Goal: Ask a question: Seek information or help from site administrators or community

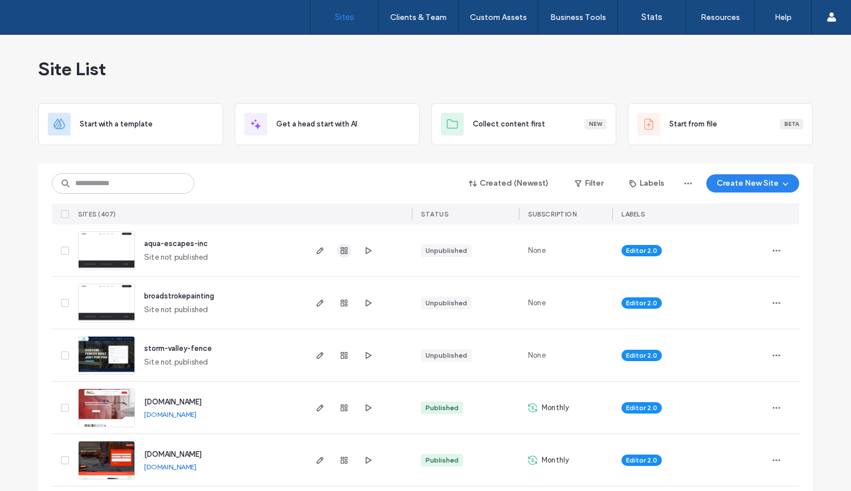
click at [341, 251] on use "button" at bounding box center [344, 250] width 7 height 7
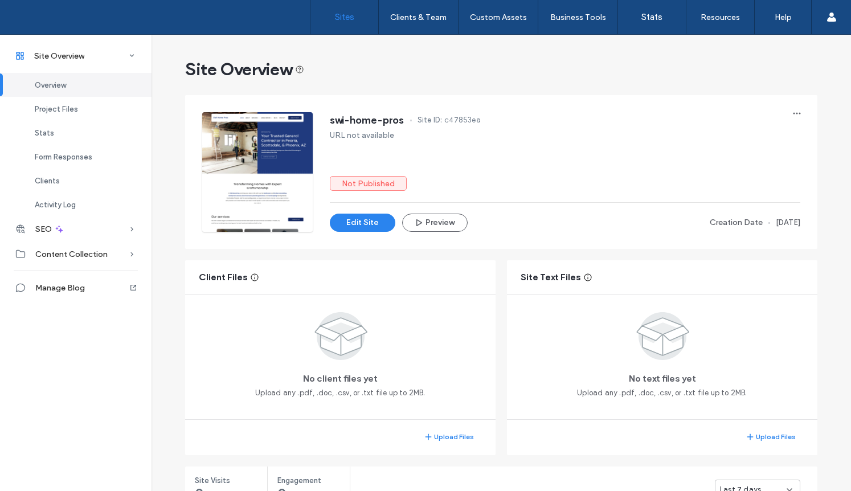
click at [351, 13] on label "Sites" at bounding box center [344, 17] width 19 height 10
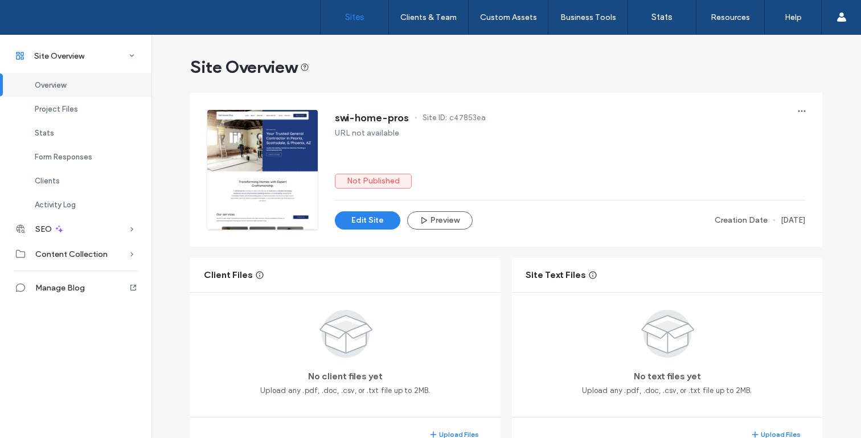
click at [346, 13] on label "Sites" at bounding box center [354, 17] width 19 height 10
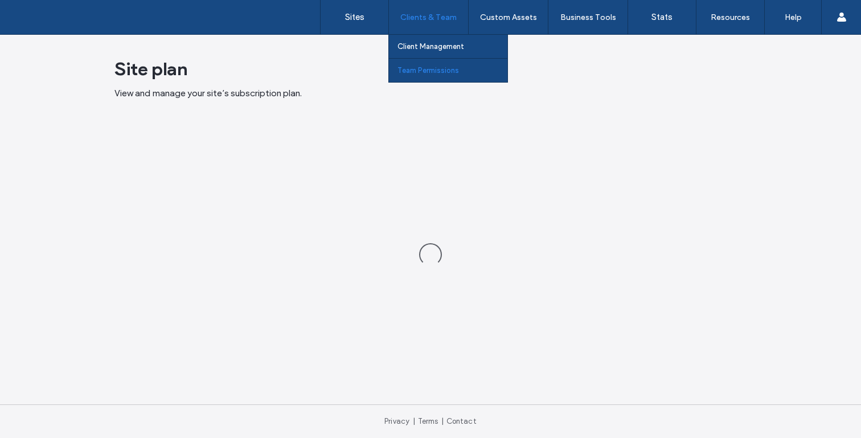
click at [422, 64] on link "Team Permissions" at bounding box center [453, 70] width 110 height 23
click at [420, 73] on label "Team Permissions" at bounding box center [429, 70] width 62 height 9
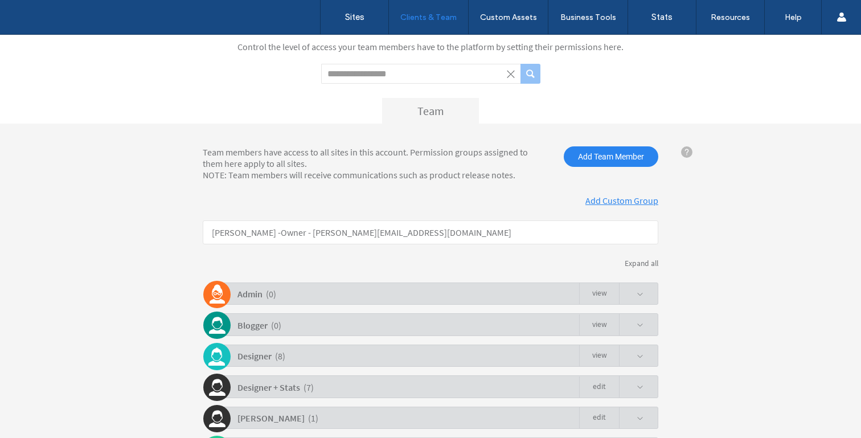
scroll to position [164, 0]
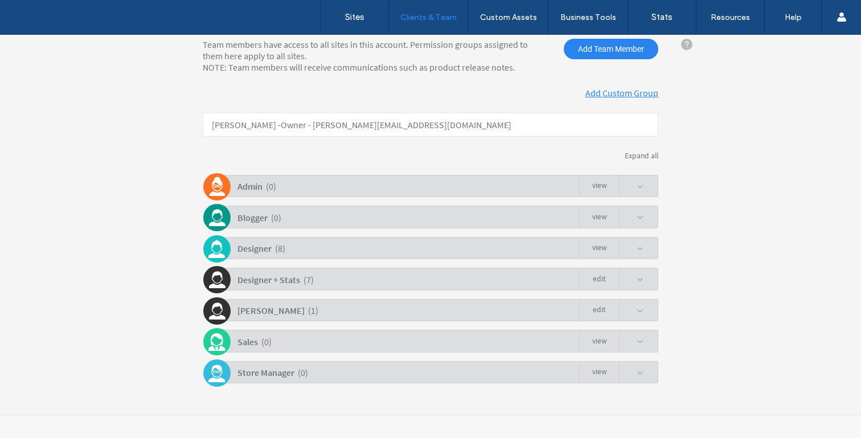
click at [639, 310] on span at bounding box center [640, 311] width 7 height 7
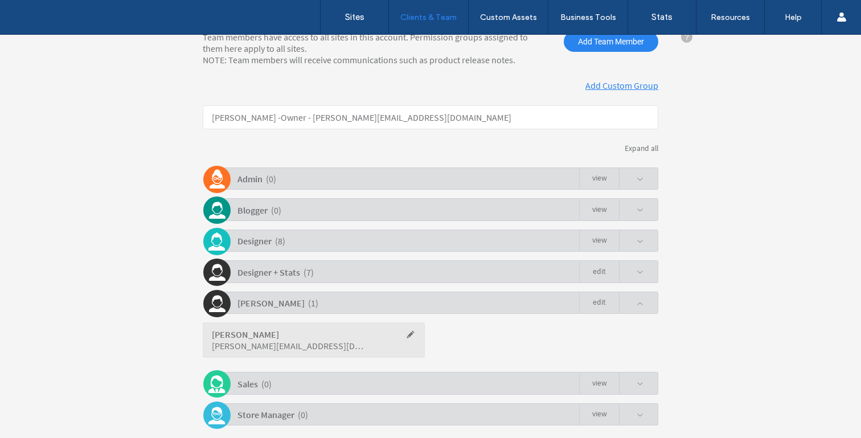
scroll to position [173, 0]
click at [637, 271] on span at bounding box center [640, 271] width 7 height 7
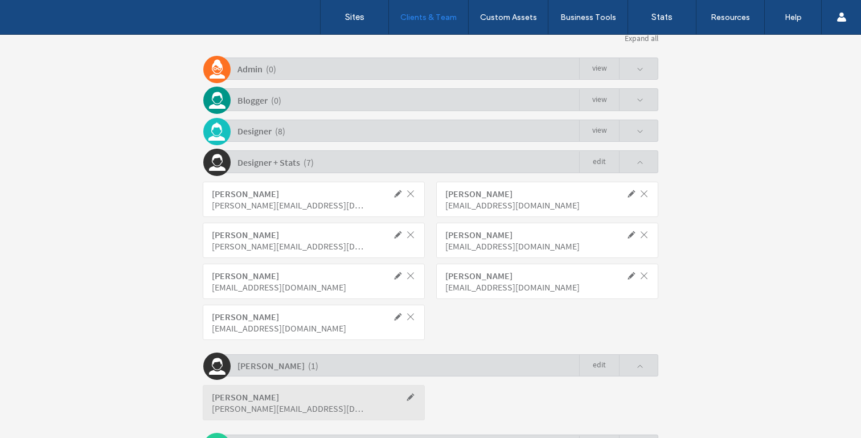
scroll to position [276, 0]
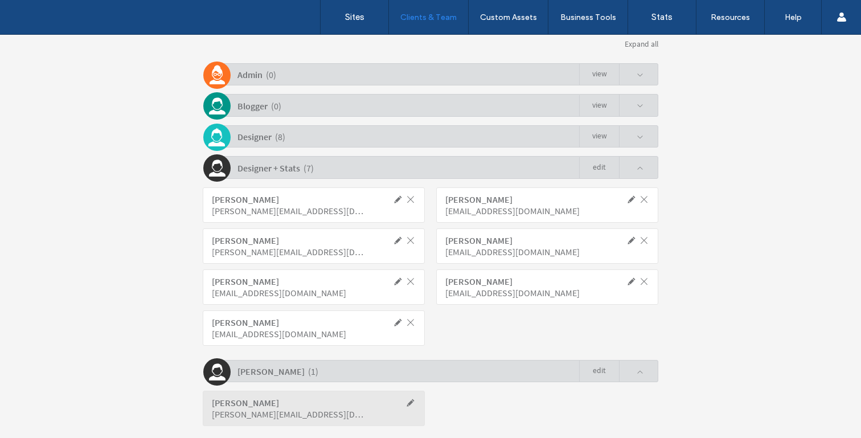
click at [639, 146] on span at bounding box center [631, 137] width 24 height 22
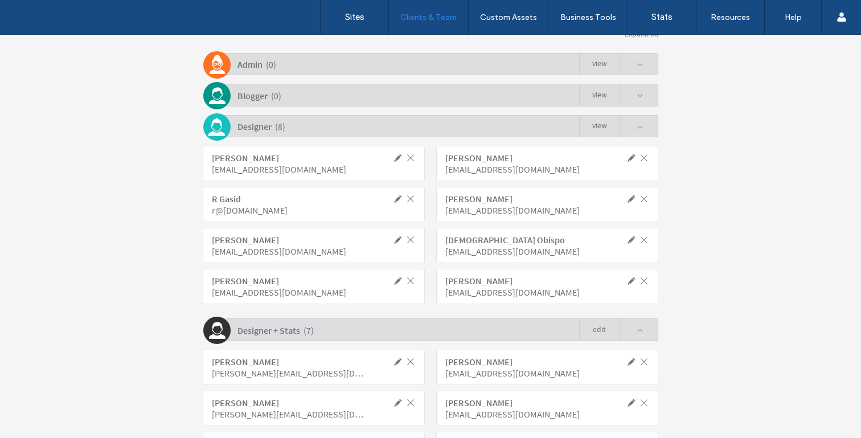
scroll to position [292, 0]
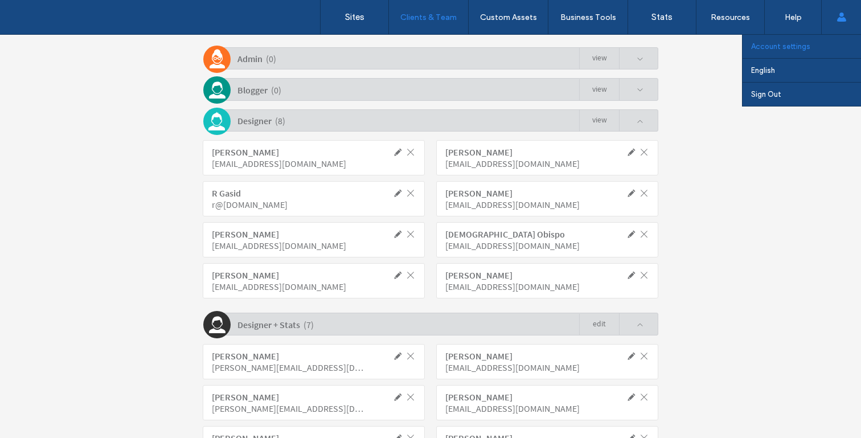
click at [804, 50] on label "Account settings" at bounding box center [780, 46] width 59 height 9
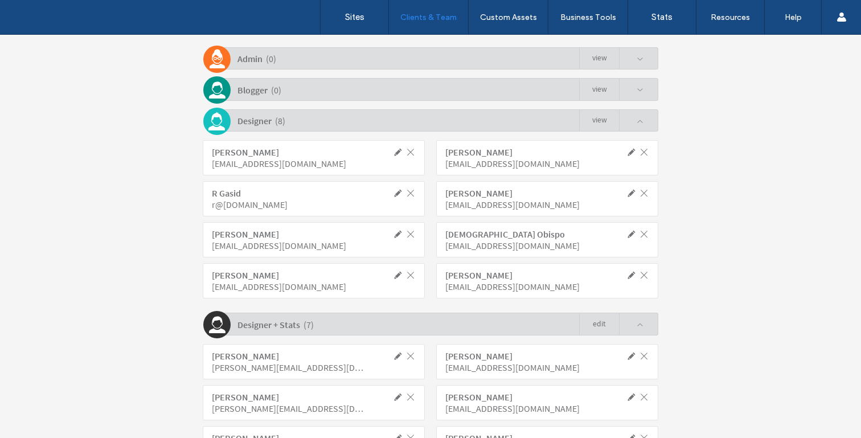
scroll to position [559, 0]
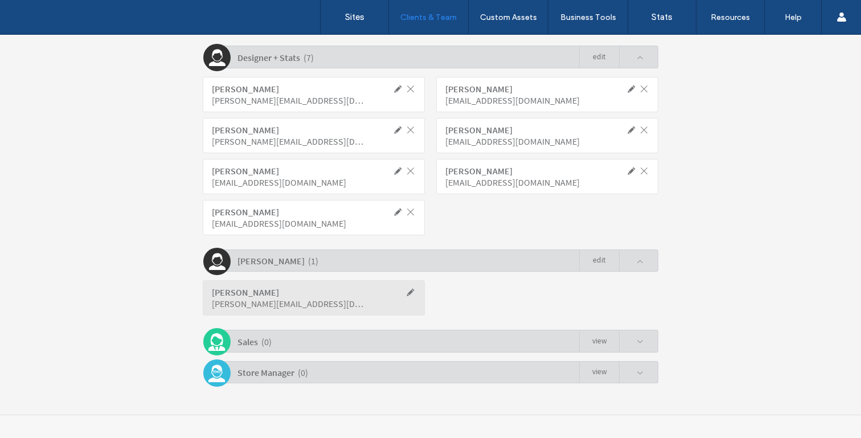
click at [637, 267] on span at bounding box center [631, 261] width 24 height 22
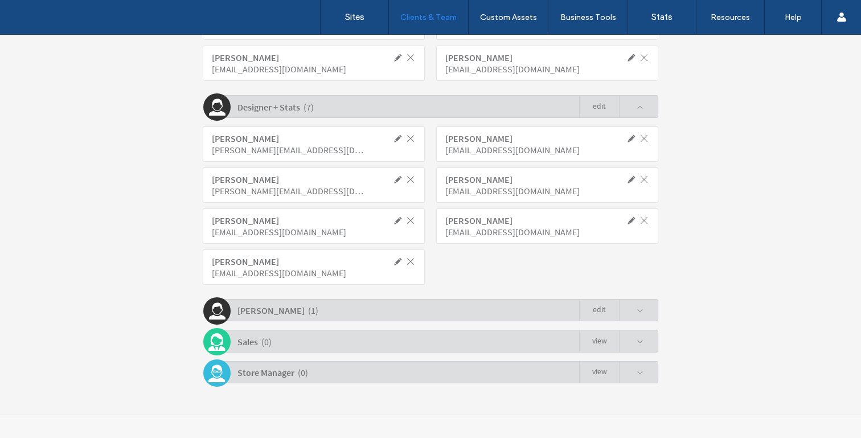
scroll to position [509, 0]
click link "Edit"
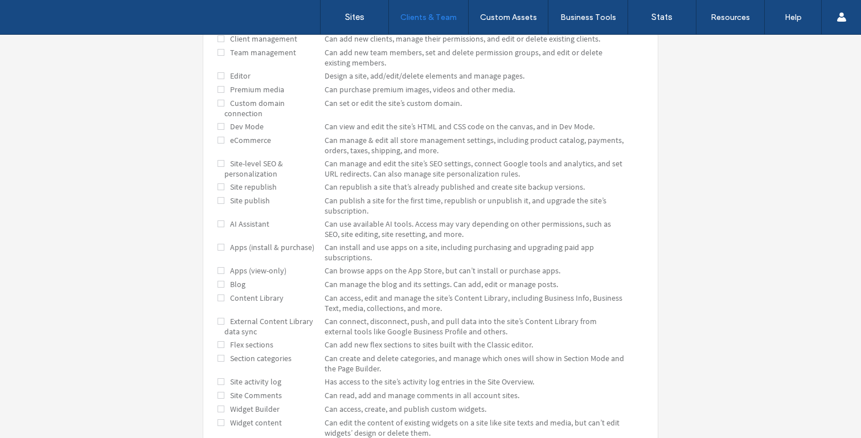
scroll to position [509, 0]
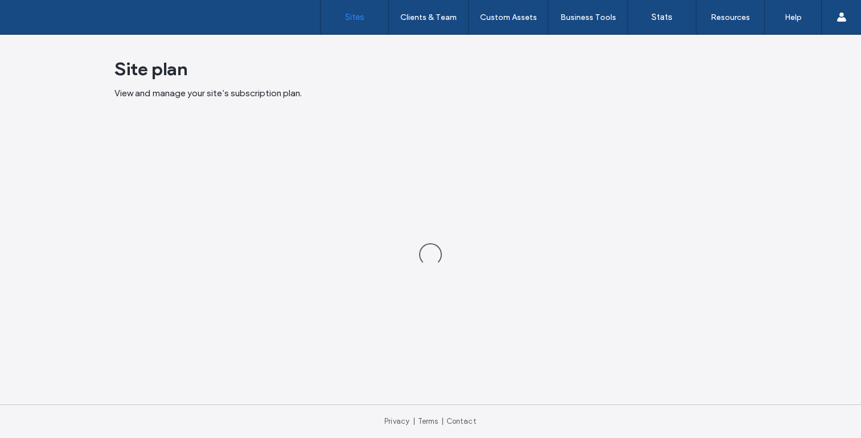
click at [369, 24] on link "Sites" at bounding box center [355, 17] width 68 height 34
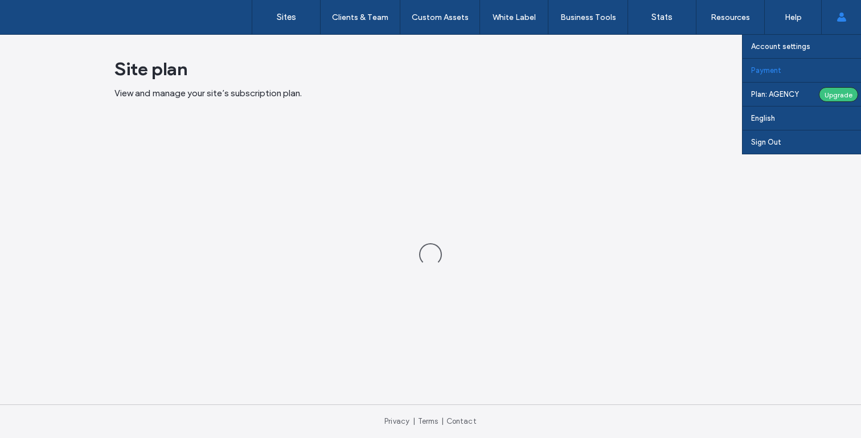
click at [786, 64] on link "Payment" at bounding box center [806, 70] width 110 height 23
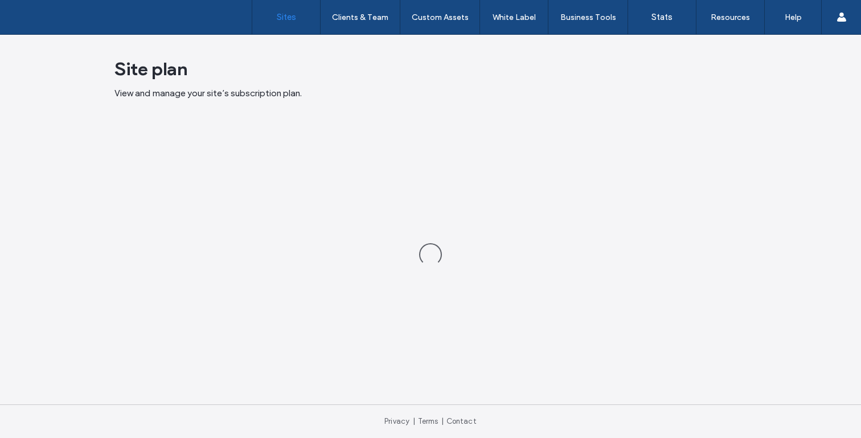
click at [288, 18] on label "Sites" at bounding box center [286, 17] width 19 height 10
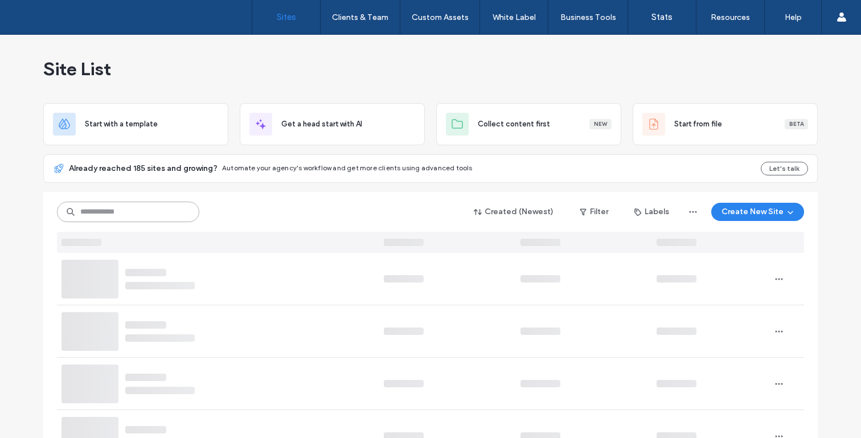
click at [128, 207] on input at bounding box center [128, 212] width 142 height 21
paste input "********"
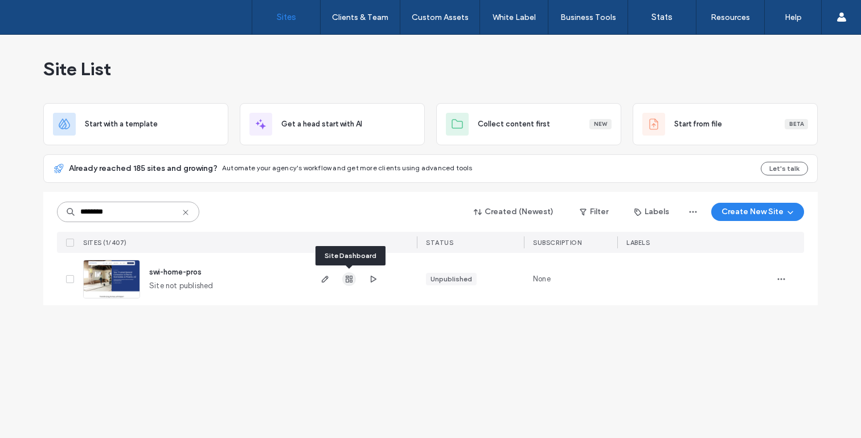
type input "********"
click at [349, 280] on icon "button" at bounding box center [349, 279] width 9 height 9
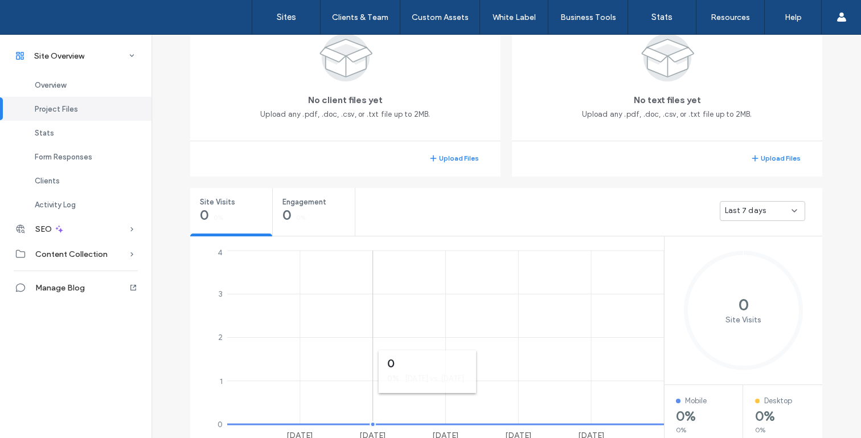
scroll to position [26, 0]
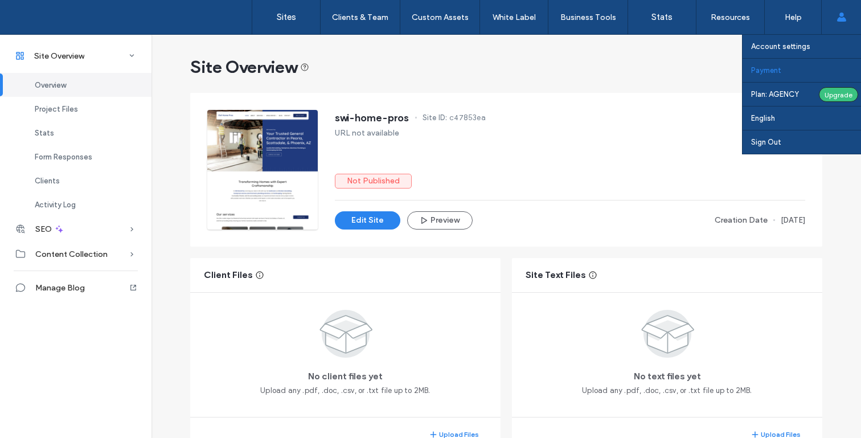
click at [784, 66] on link "Payment" at bounding box center [806, 70] width 110 height 23
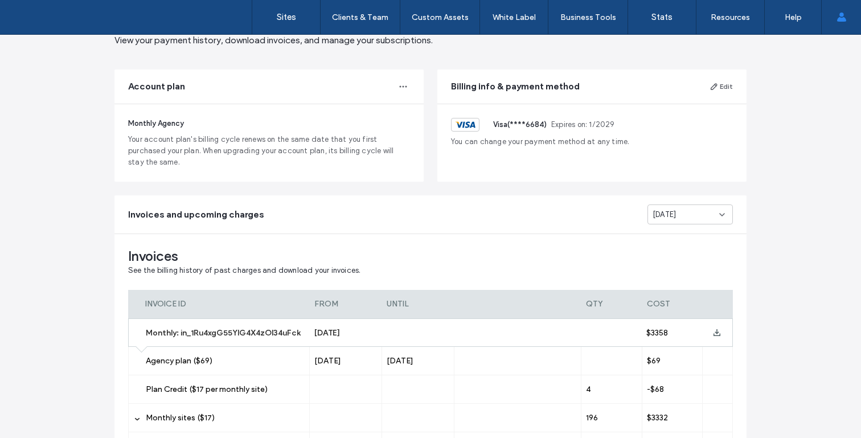
scroll to position [170, 0]
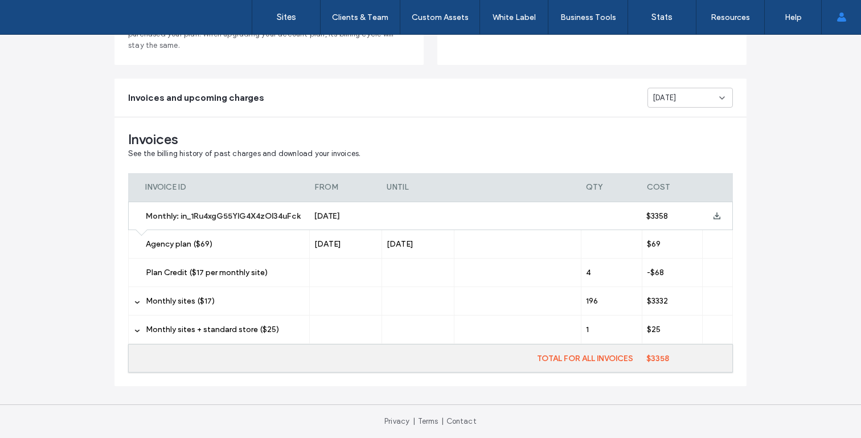
click at [664, 100] on span "Aug 2025" at bounding box center [664, 97] width 23 height 11
click at [661, 178] on span "Jun 2025" at bounding box center [660, 177] width 23 height 11
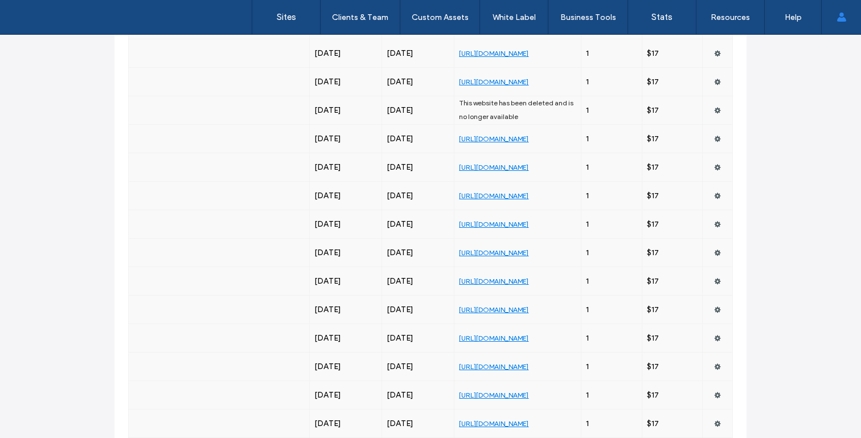
scroll to position [1288, 0]
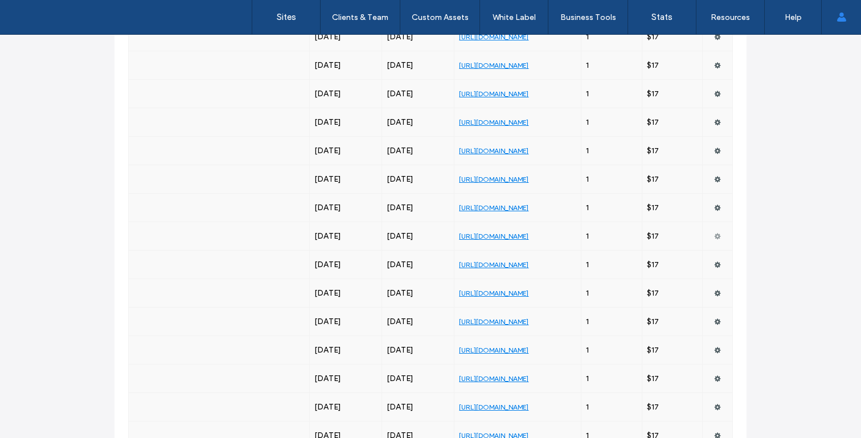
click at [715, 236] on use at bounding box center [718, 236] width 6 height 6
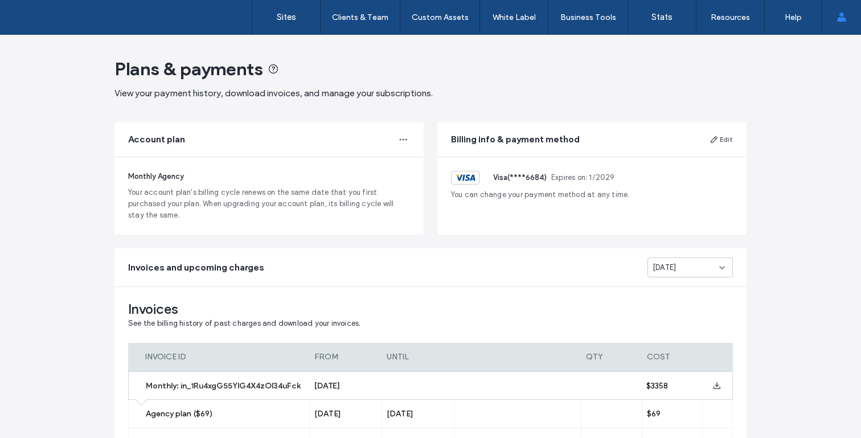
scroll to position [170, 0]
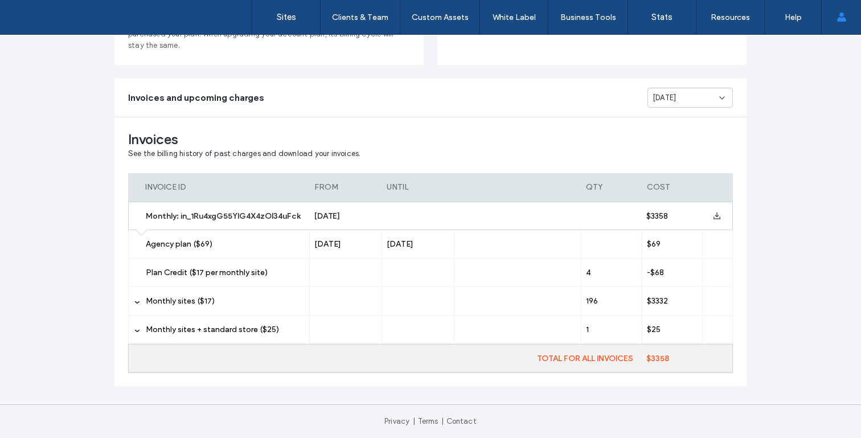
click at [167, 298] on span "Monthly sites ($17)" at bounding box center [180, 301] width 69 height 10
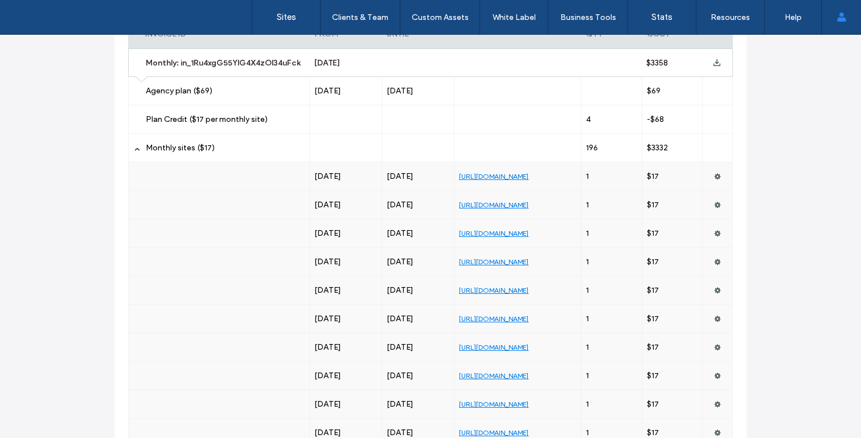
scroll to position [400, 0]
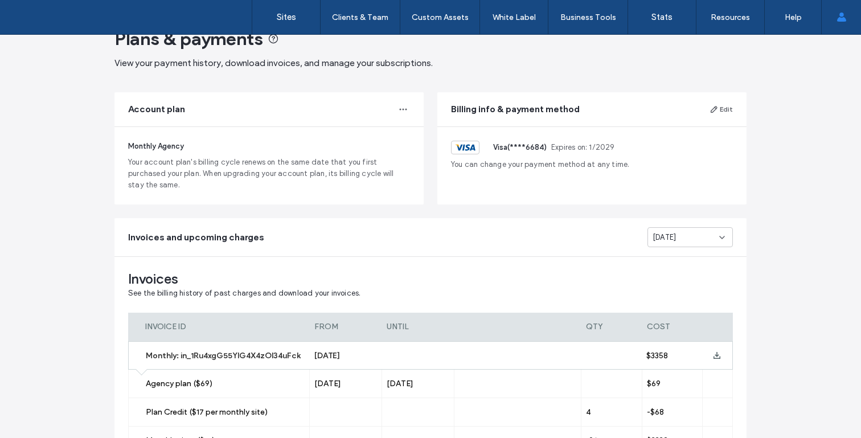
scroll to position [113, 0]
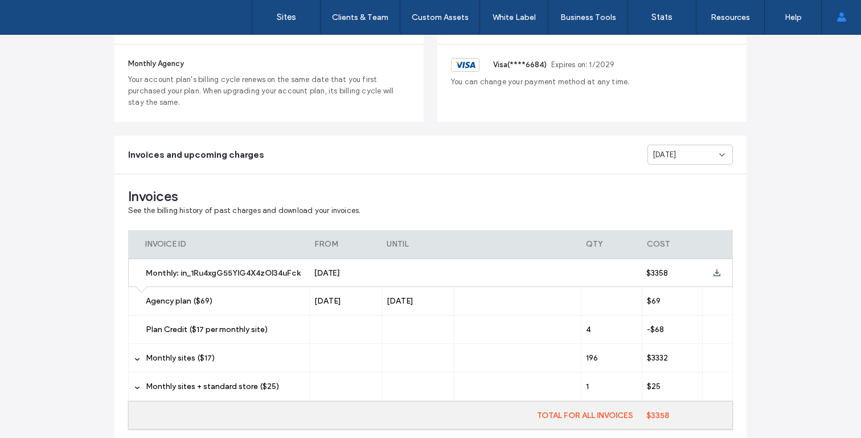
click at [702, 154] on div "[DATE]" at bounding box center [686, 154] width 67 height 11
click at [215, 357] on label "Monthly sites ($17)" at bounding box center [225, 358] width 159 height 28
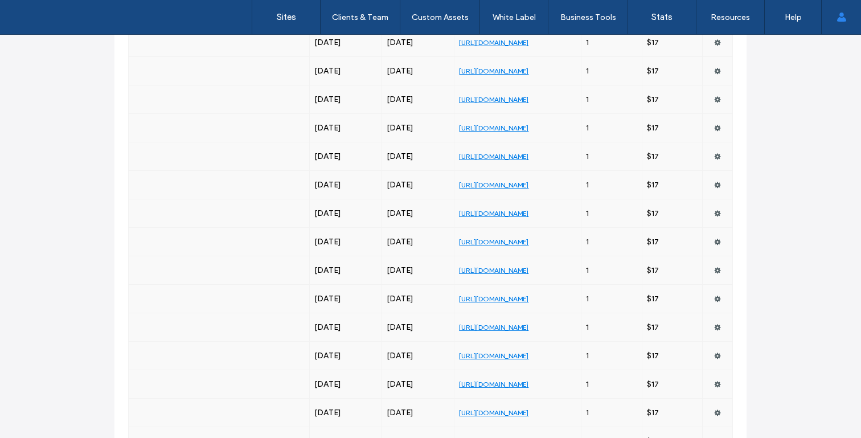
scroll to position [0, 0]
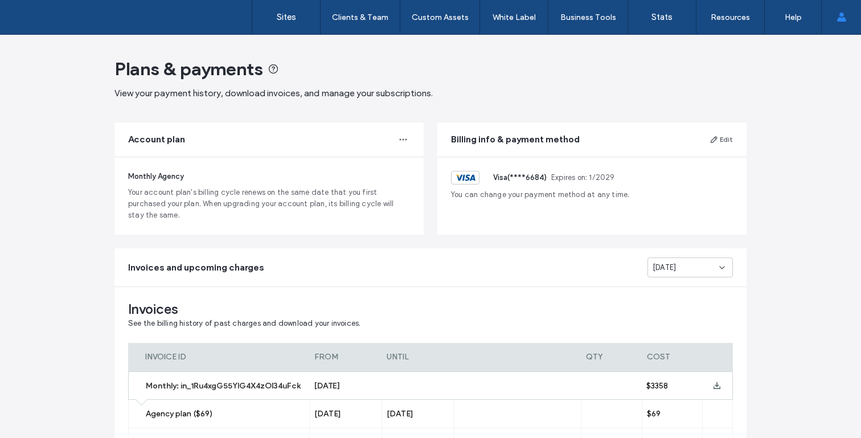
click at [683, 271] on div "Aug 2025" at bounding box center [686, 267] width 67 height 11
click at [657, 340] on div "Jun 2025" at bounding box center [686, 347] width 84 height 20
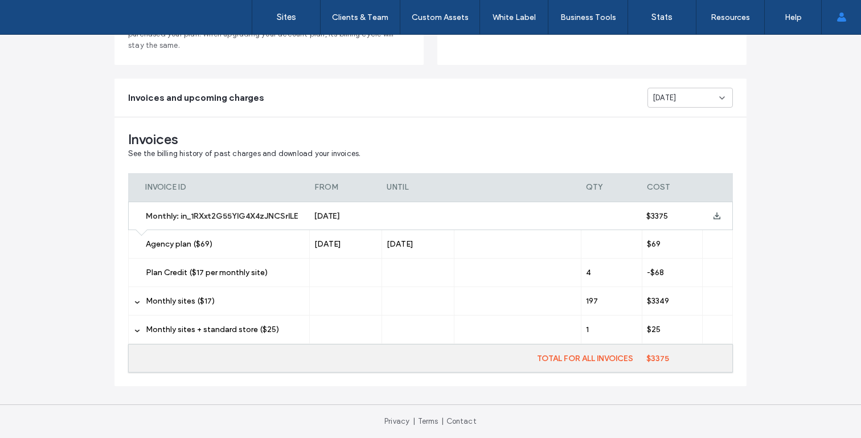
scroll to position [170, 0]
click at [252, 288] on label "Monthly sites ($17)" at bounding box center [225, 301] width 159 height 28
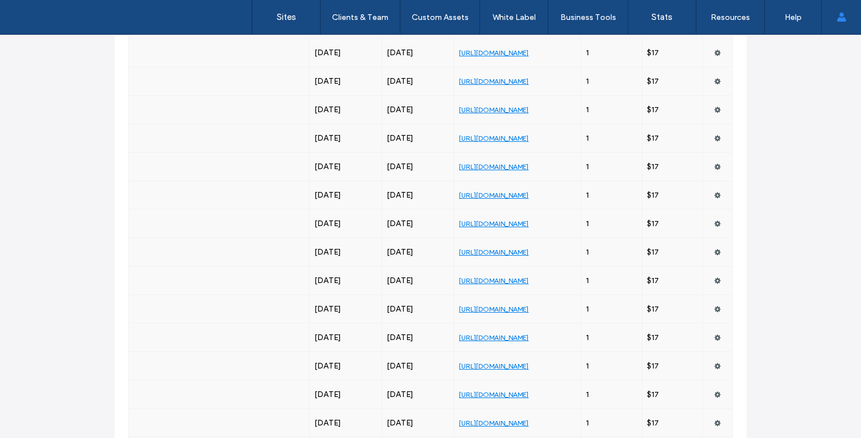
scroll to position [1288, 0]
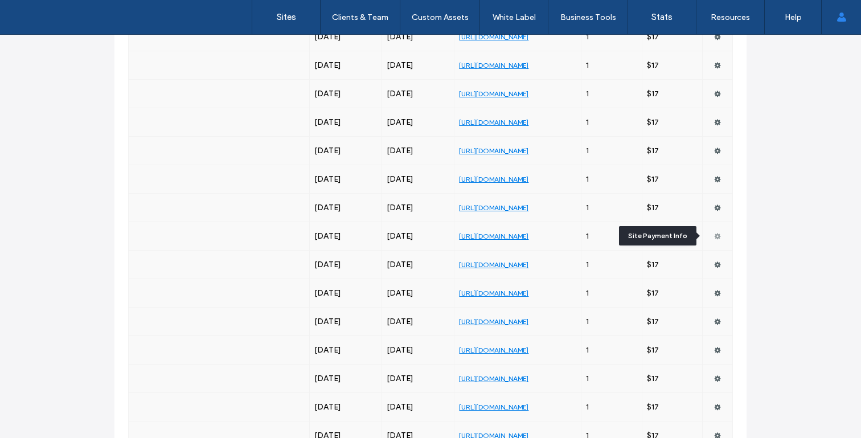
click at [714, 233] on icon at bounding box center [717, 236] width 7 height 7
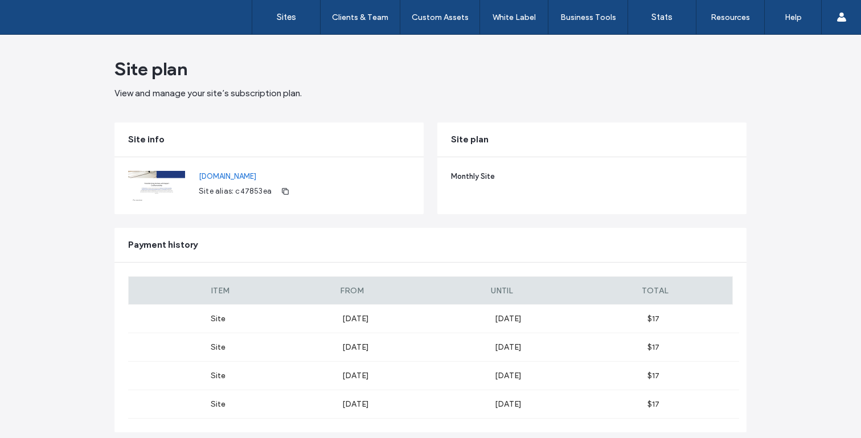
scroll to position [1, 0]
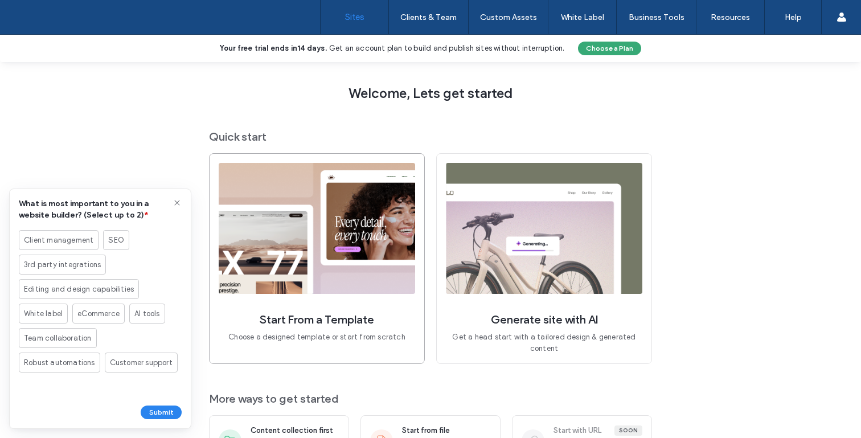
click at [348, 284] on img at bounding box center [317, 228] width 197 height 131
click at [579, 168] on img at bounding box center [544, 228] width 197 height 131
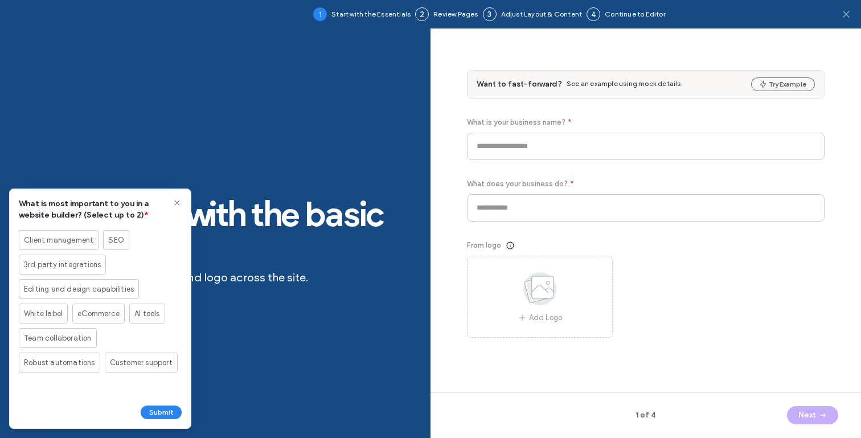
click at [845, 14] on use at bounding box center [846, 14] width 6 height 6
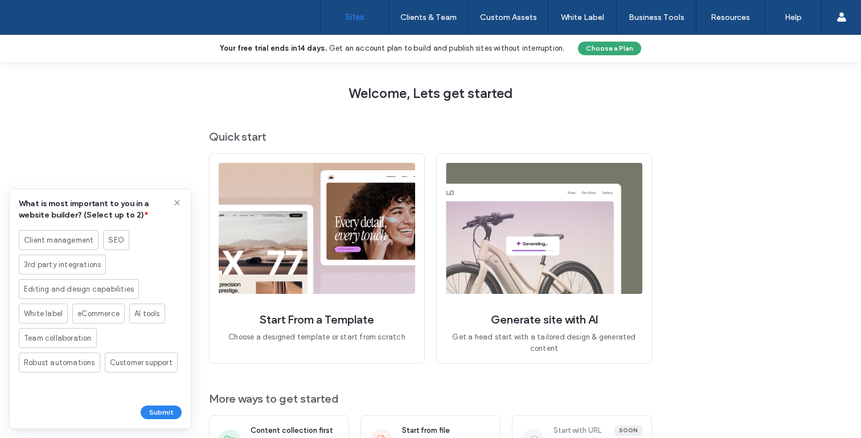
scroll to position [55, 0]
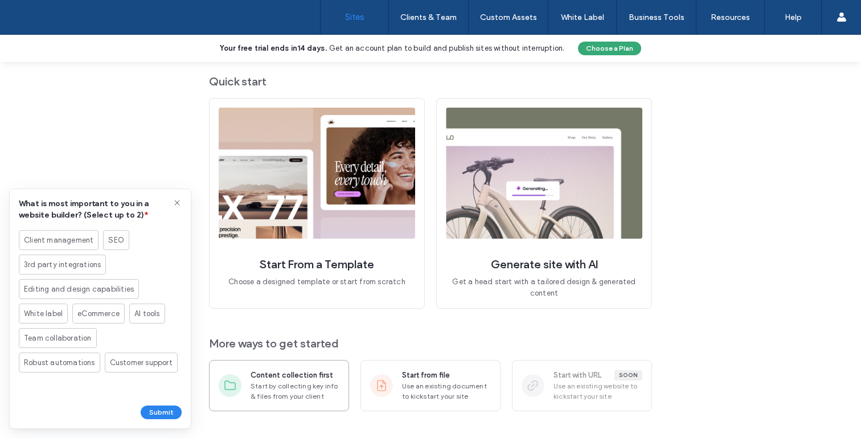
click at [256, 399] on span "Start by collecting key info & files from your client" at bounding box center [295, 391] width 89 height 21
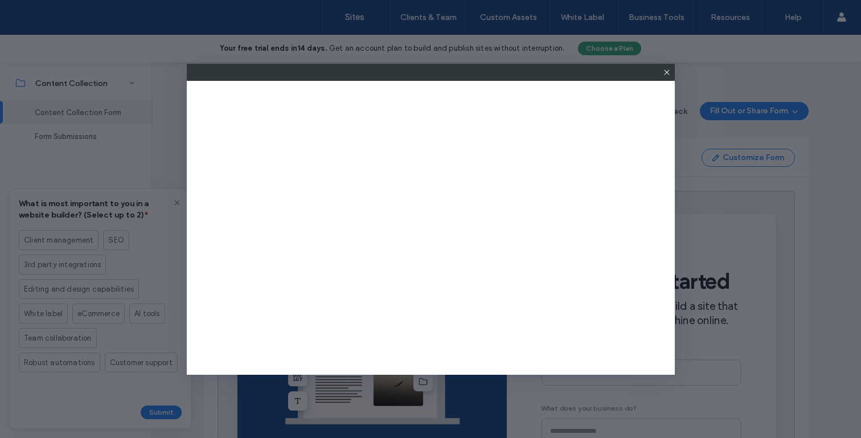
click at [665, 75] on icon at bounding box center [666, 72] width 9 height 9
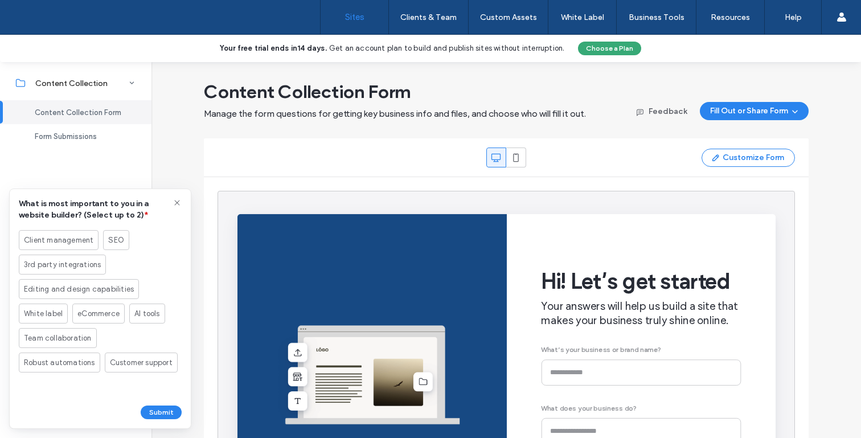
click at [366, 22] on link "Sites" at bounding box center [355, 17] width 68 height 34
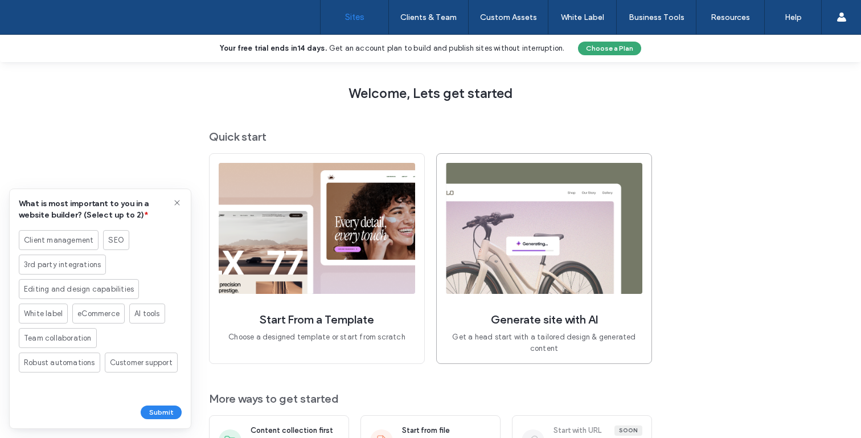
scroll to position [55, 0]
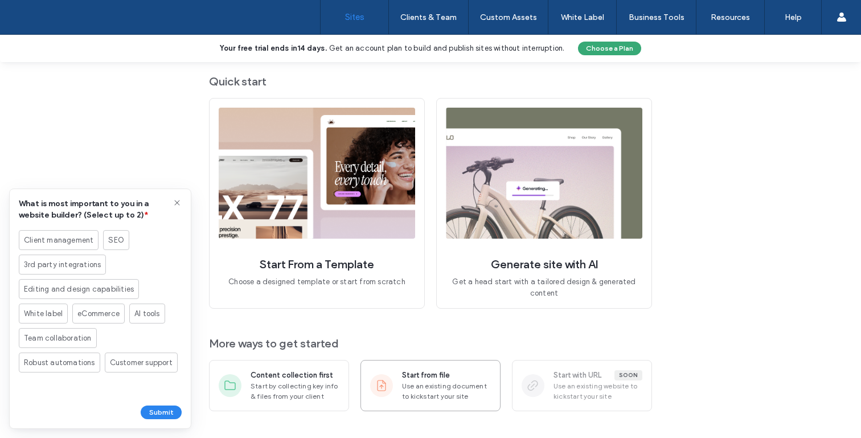
click at [433, 382] on span "Use an existing document to kickstart your site" at bounding box center [446, 391] width 89 height 21
click at [426, 390] on span "Use an existing document to kickstart your site" at bounding box center [446, 391] width 89 height 21
click at [446, 373] on div "Start from file" at bounding box center [446, 375] width 89 height 11
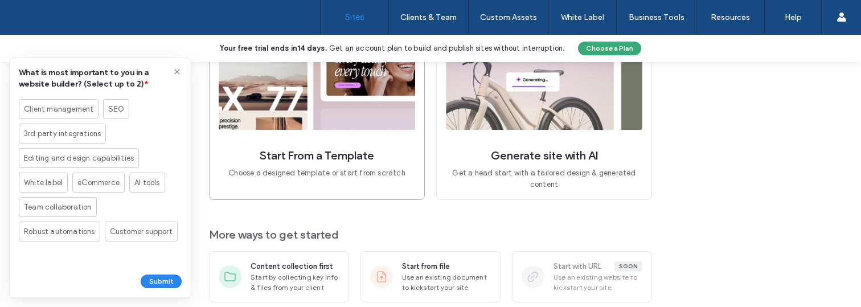
scroll to position [186, 0]
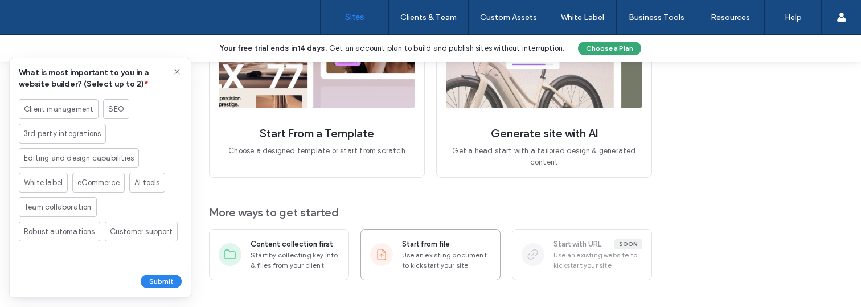
click at [385, 258] on div at bounding box center [381, 254] width 23 height 23
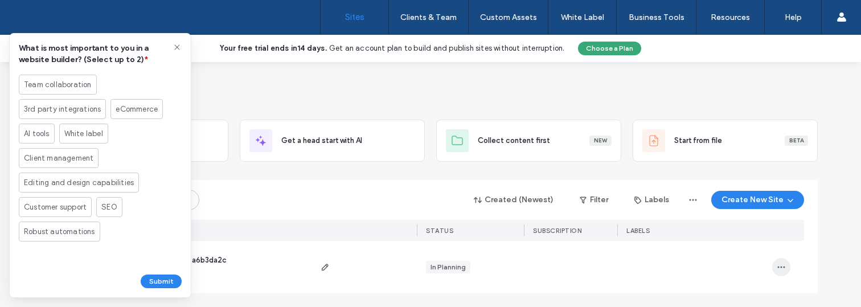
click at [777, 271] on icon "button" at bounding box center [781, 267] width 9 height 9
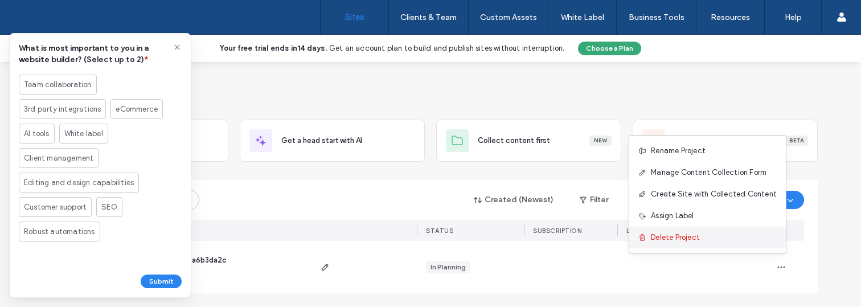
click at [748, 243] on div "Delete Project" at bounding box center [707, 238] width 157 height 22
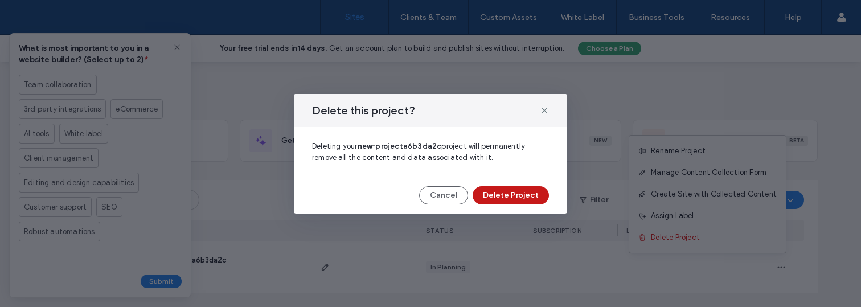
click at [538, 199] on button "Delete Project" at bounding box center [511, 195] width 76 height 18
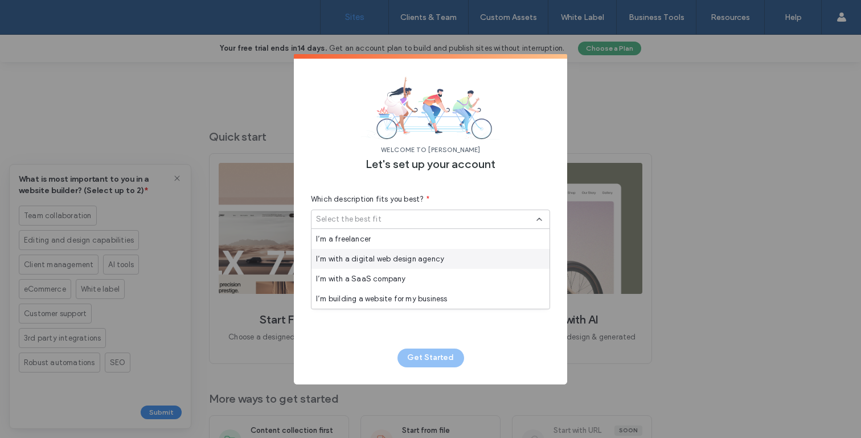
click at [390, 256] on span "I’m with a digital web design agency" at bounding box center [380, 258] width 128 height 11
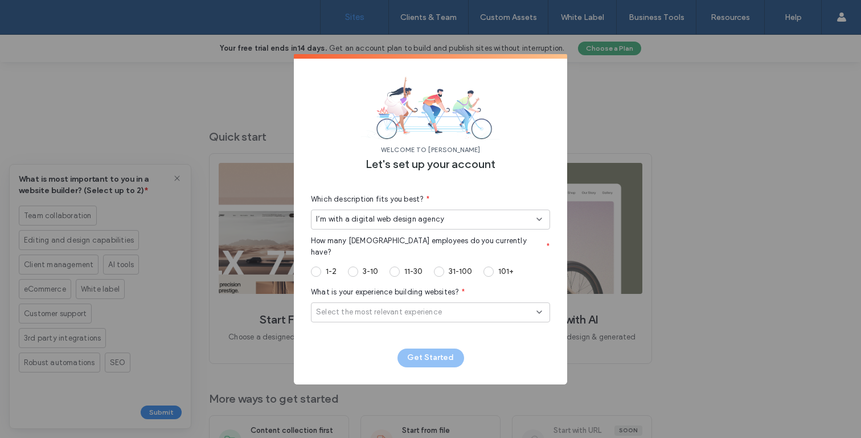
click at [374, 267] on label "3-10" at bounding box center [370, 272] width 15 height 10
click at [374, 306] on span "Select the most relevant experience" at bounding box center [379, 311] width 126 height 11
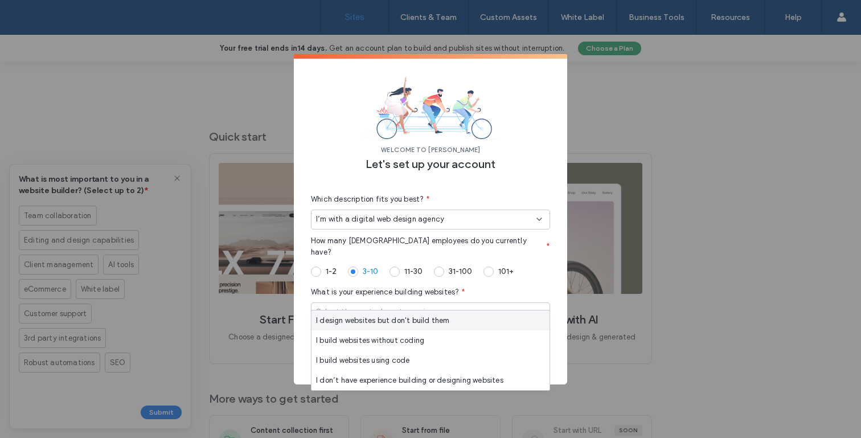
click at [371, 323] on span "I design websites but don't build them" at bounding box center [383, 320] width 134 height 11
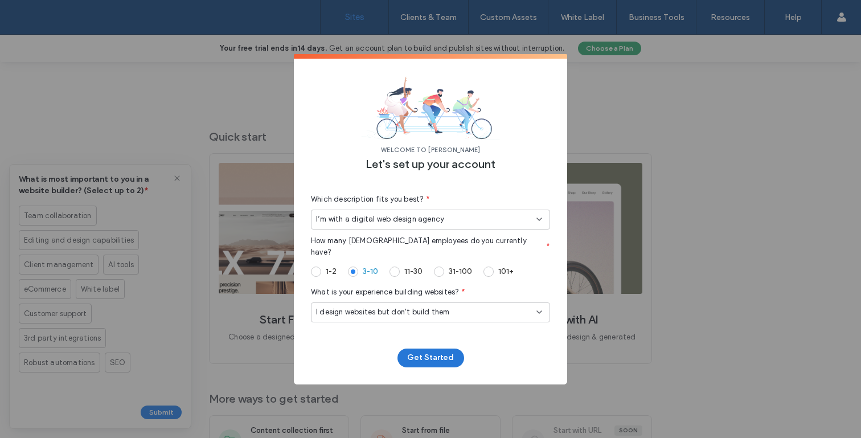
click at [420, 355] on button "Get Started" at bounding box center [431, 358] width 67 height 19
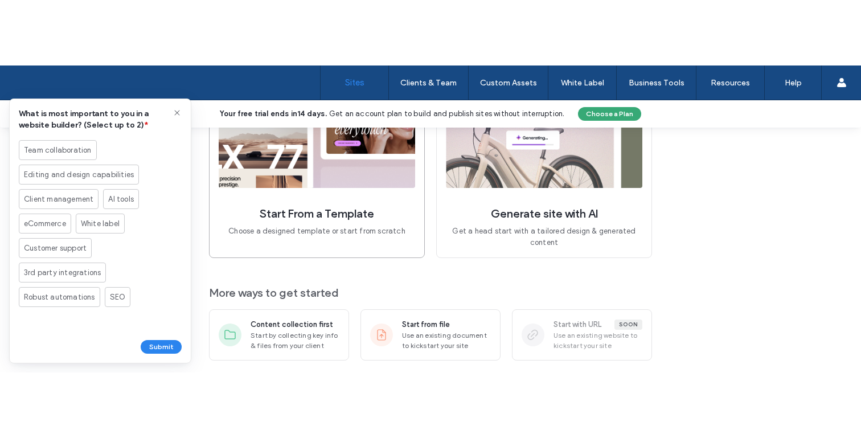
scroll to position [186, 0]
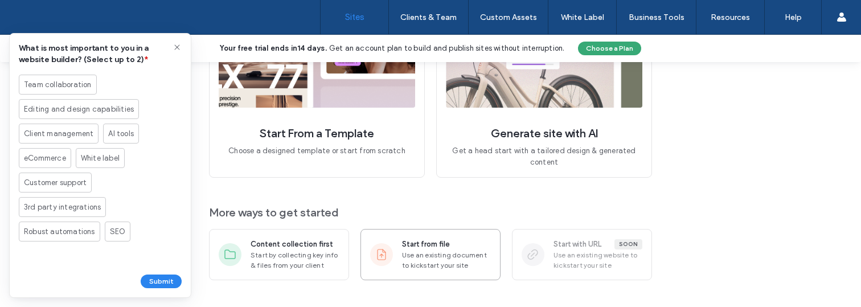
click at [384, 262] on div at bounding box center [381, 254] width 23 height 23
click at [448, 261] on span "Use an existing document to kickstart your site" at bounding box center [446, 260] width 89 height 21
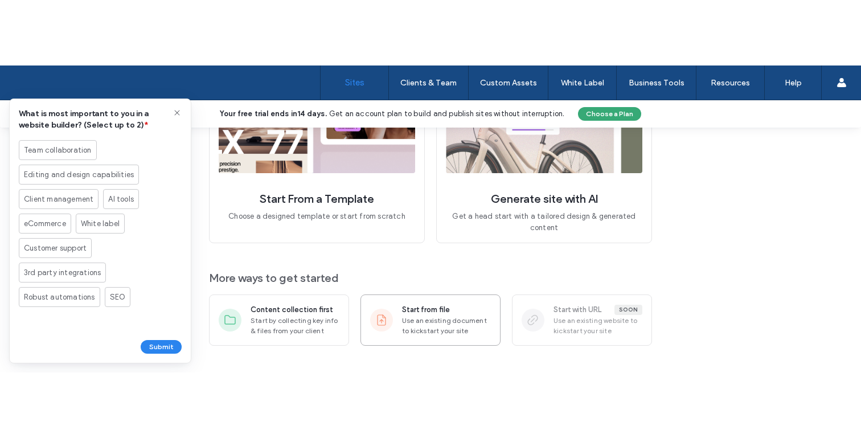
scroll to position [55, 0]
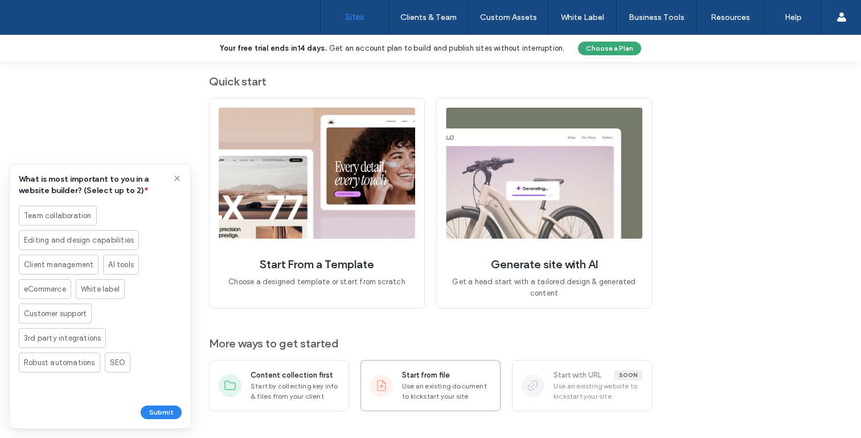
click at [448, 377] on div "Start from file" at bounding box center [446, 375] width 89 height 11
click at [509, 263] on span "Generate site with AI" at bounding box center [544, 264] width 107 height 15
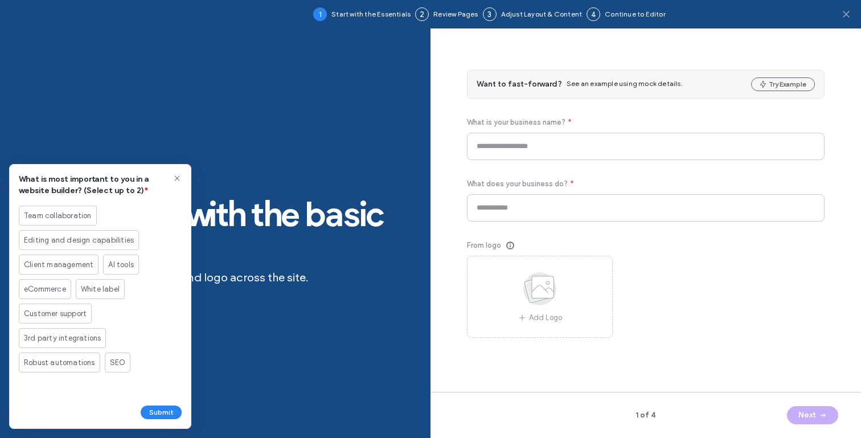
click at [847, 11] on icon at bounding box center [846, 14] width 11 height 11
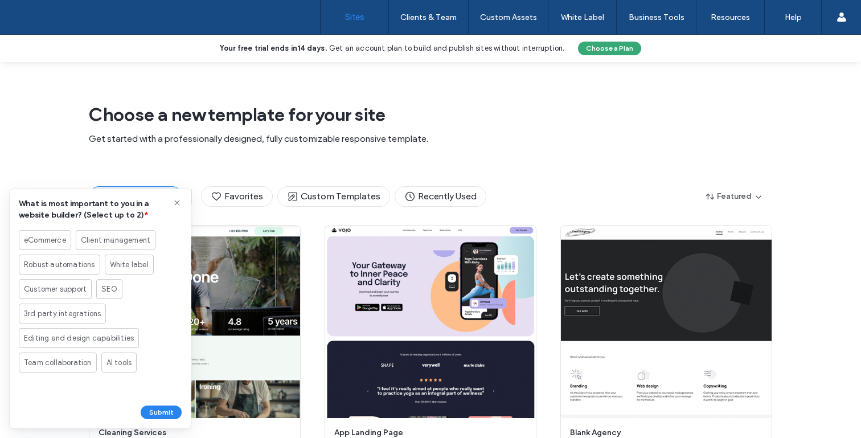
click at [349, 11] on link "Sites" at bounding box center [355, 17] width 68 height 34
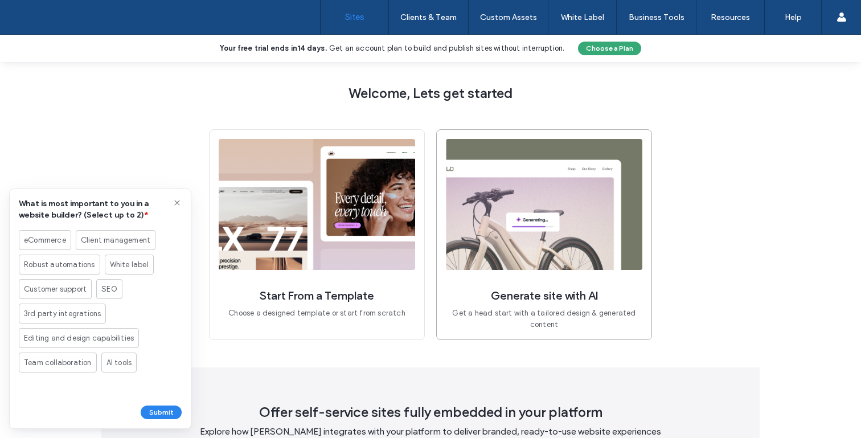
click at [485, 167] on img at bounding box center [544, 204] width 197 height 131
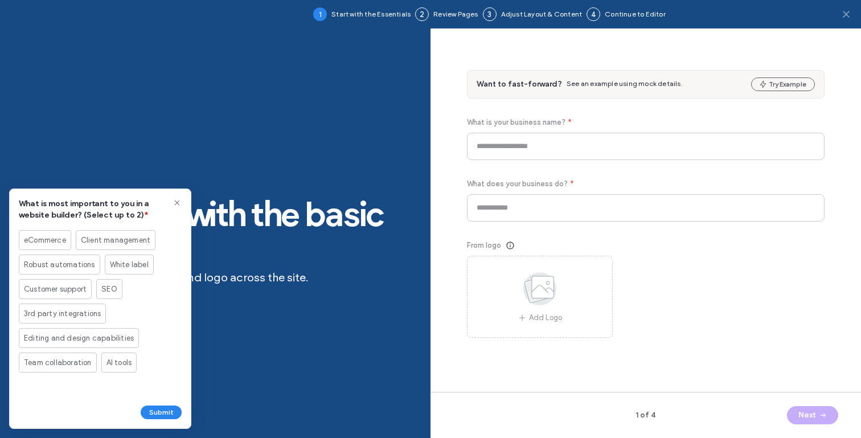
click at [848, 20] on span at bounding box center [846, 14] width 11 height 28
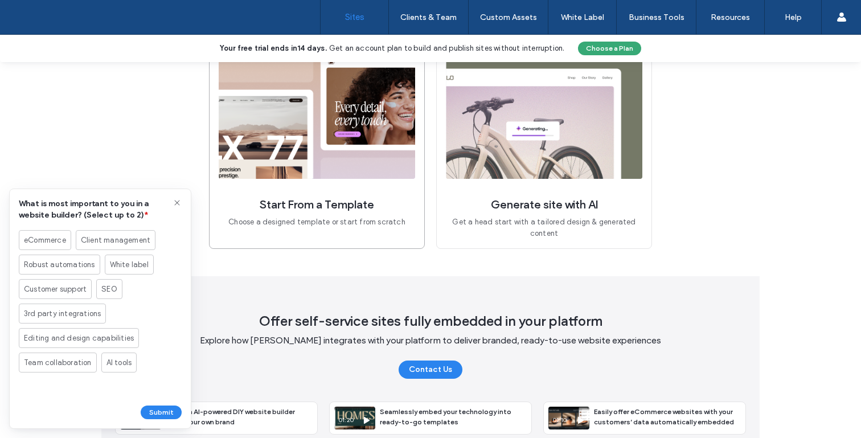
scroll to position [124, 0]
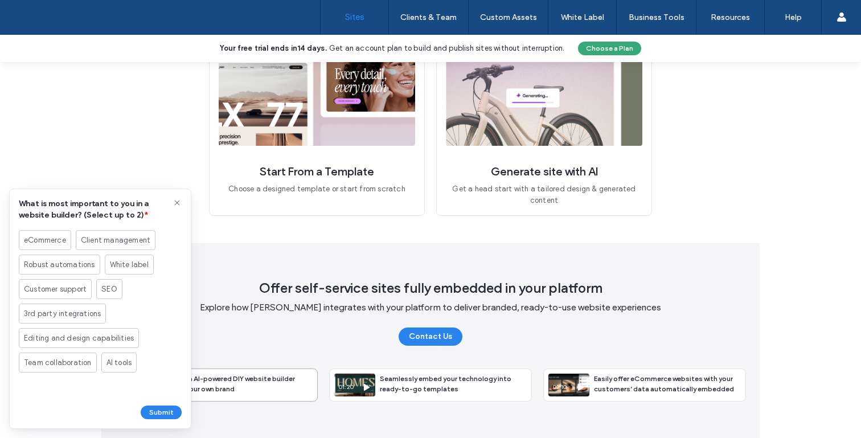
click at [268, 382] on span "Offer an AI-powered DIY website builder under your own brand" at bounding box center [230, 383] width 129 height 19
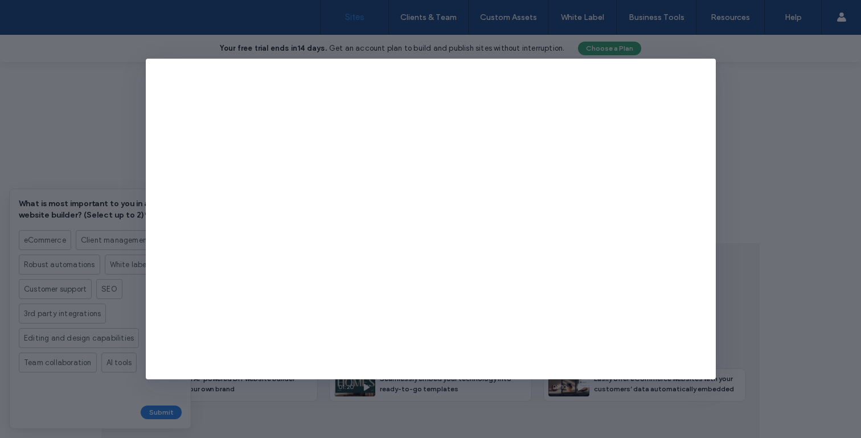
click at [770, 148] on div at bounding box center [430, 219] width 861 height 438
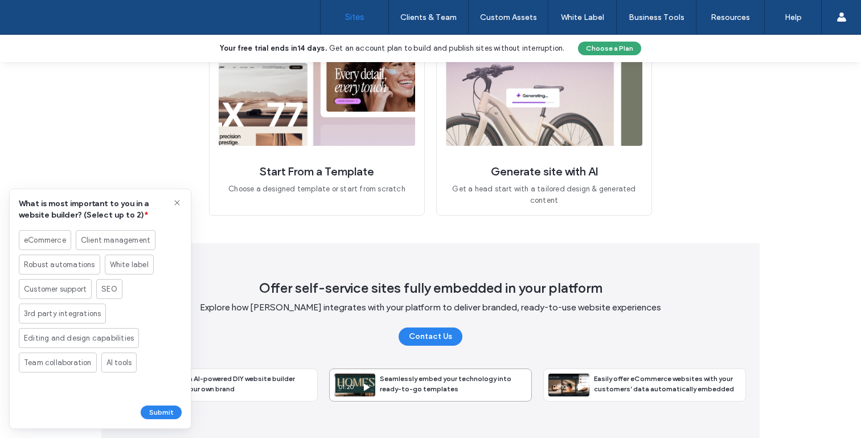
click at [398, 380] on span "Seamlessly embed your technology into ready-to-go templates" at bounding box center [446, 383] width 132 height 19
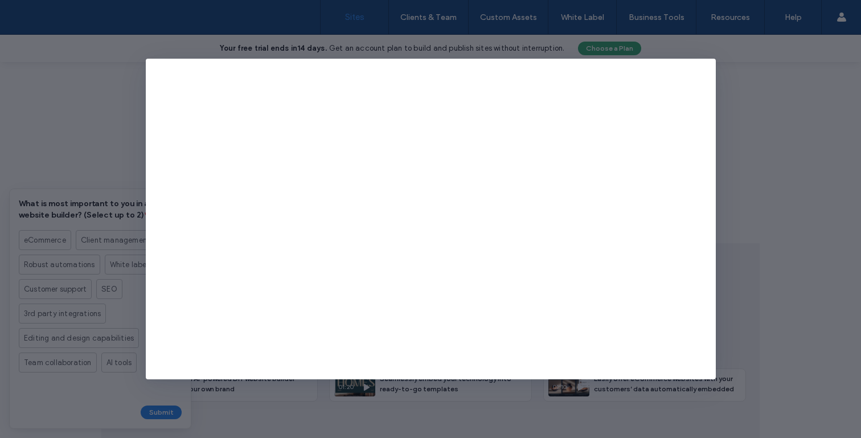
click at [756, 243] on div at bounding box center [430, 219] width 861 height 438
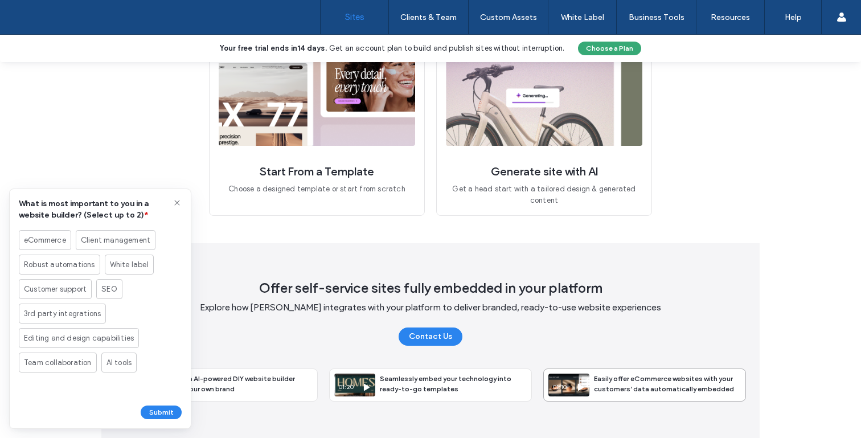
click at [664, 390] on span "Easily offer eCommerce websites with your customers’ data automatically embedded" at bounding box center [664, 383] width 140 height 19
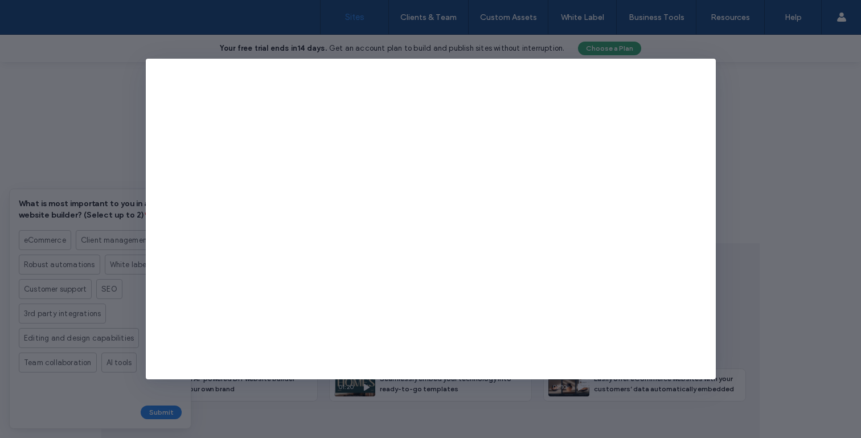
click at [764, 295] on div at bounding box center [430, 219] width 861 height 438
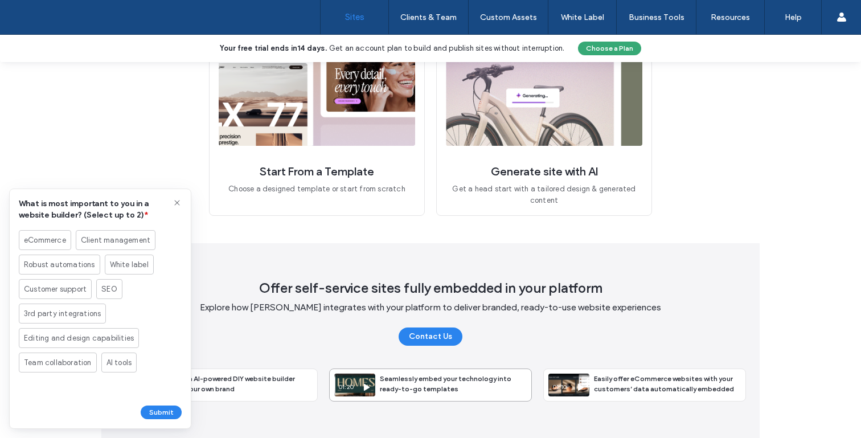
click at [396, 387] on span "Seamlessly embed your technology into ready-to-go templates" at bounding box center [446, 383] width 132 height 19
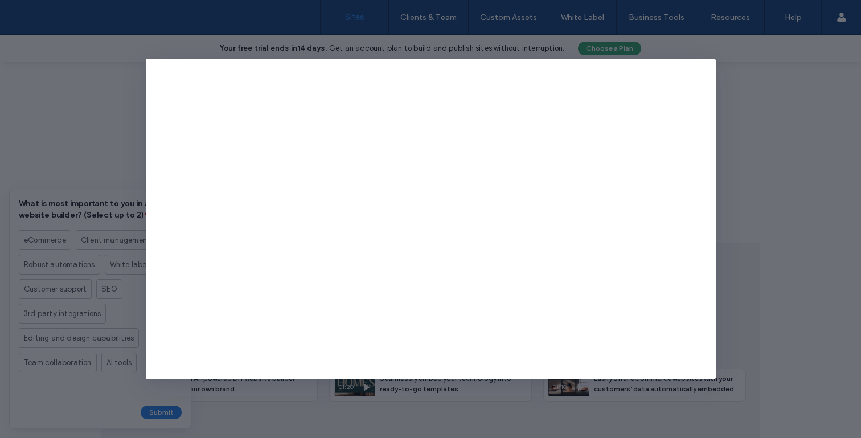
click at [759, 256] on div at bounding box center [430, 219] width 861 height 438
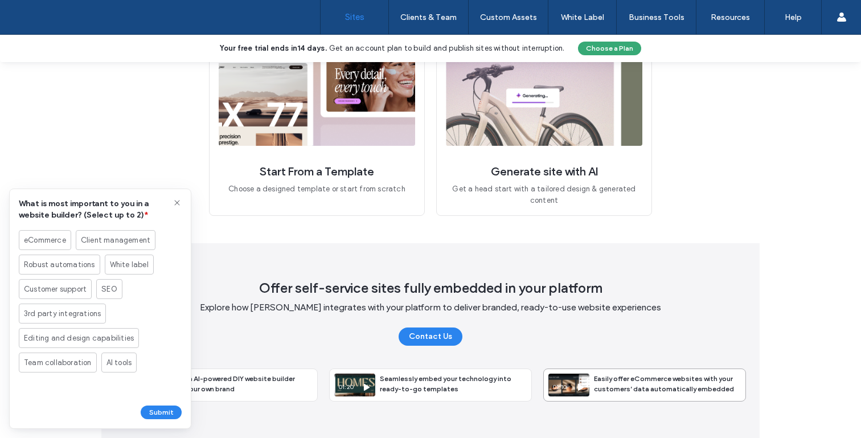
click at [680, 388] on span "Easily offer eCommerce websites with your customers’ data automatically embedded" at bounding box center [664, 383] width 140 height 19
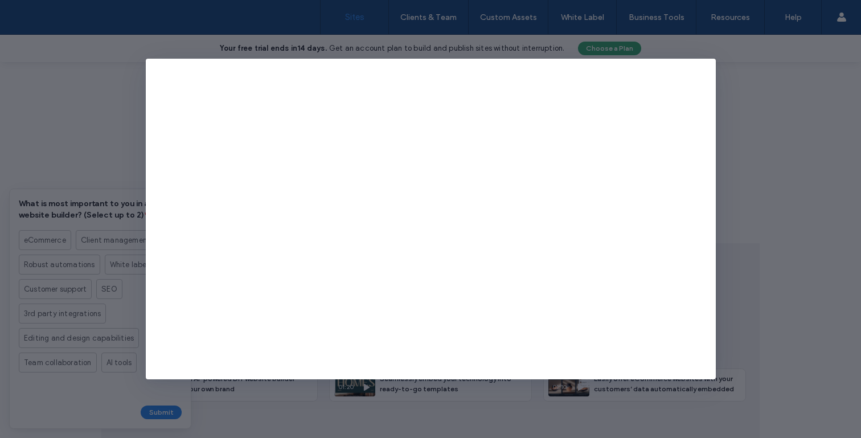
click at [807, 285] on div at bounding box center [430, 219] width 861 height 438
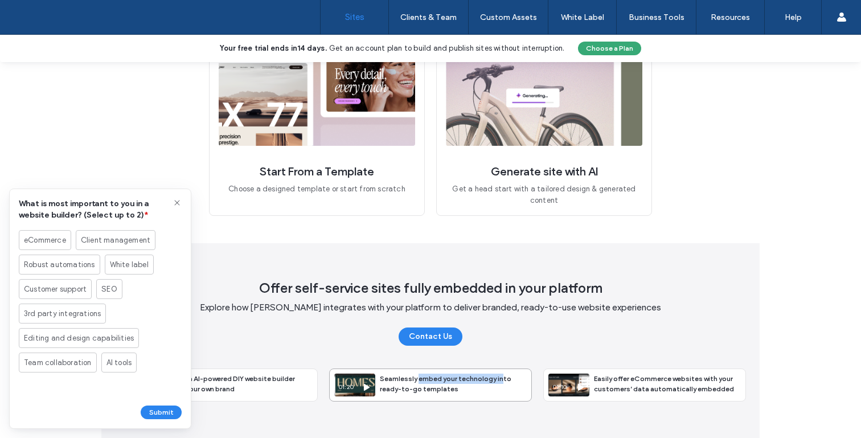
drag, startPoint x: 414, startPoint y: 378, endPoint x: 496, endPoint y: 382, distance: 81.6
click at [496, 382] on div "Seamlessly embed your technology into ready-to-go templates" at bounding box center [453, 384] width 156 height 30
drag, startPoint x: 611, startPoint y: 378, endPoint x: 668, endPoint y: 381, distance: 57.0
click at [668, 381] on span "Easily offer eCommerce websites with your customers’ data automatically embedded" at bounding box center [664, 383] width 140 height 19
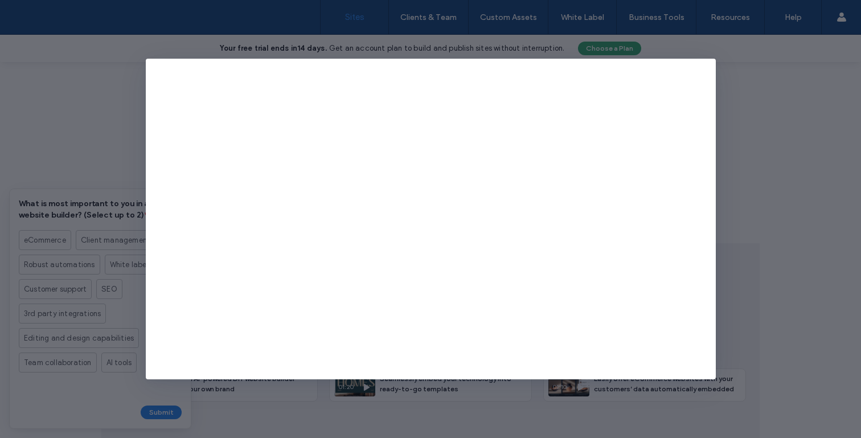
click at [761, 84] on div at bounding box center [430, 219] width 861 height 438
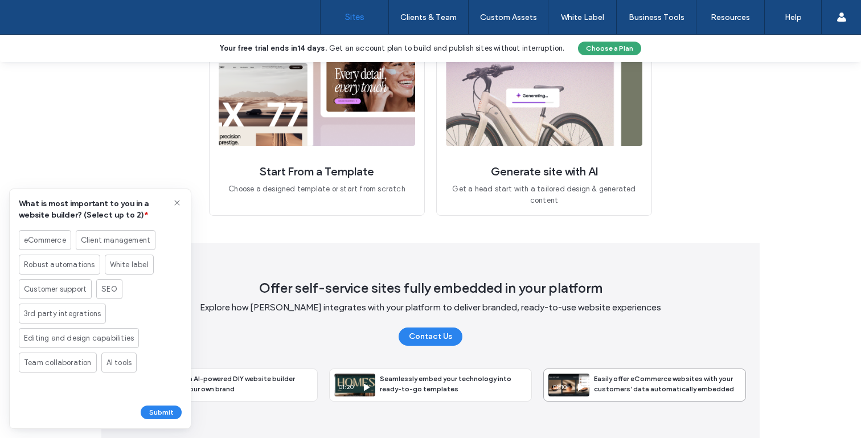
click at [640, 377] on span "Easily offer eCommerce websites with your customers’ data automatically embedded" at bounding box center [664, 383] width 140 height 19
click at [594, 385] on span "Easily offer eCommerce websites with your customers’ data automatically embedded" at bounding box center [664, 383] width 140 height 19
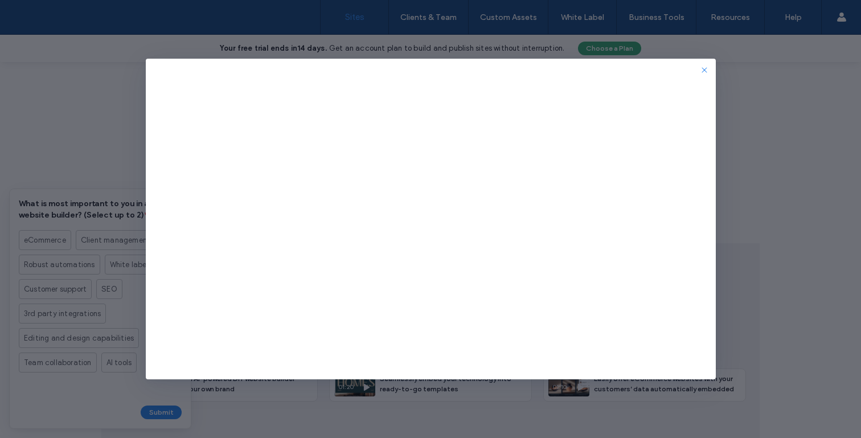
click at [705, 69] on use "button" at bounding box center [704, 69] width 5 height 5
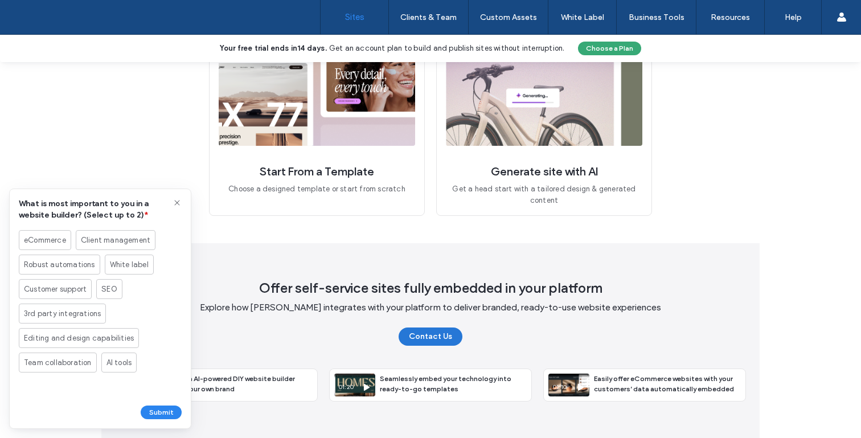
click at [426, 342] on button "Contact Us" at bounding box center [431, 337] width 64 height 18
